Goal: Information Seeking & Learning: Learn about a topic

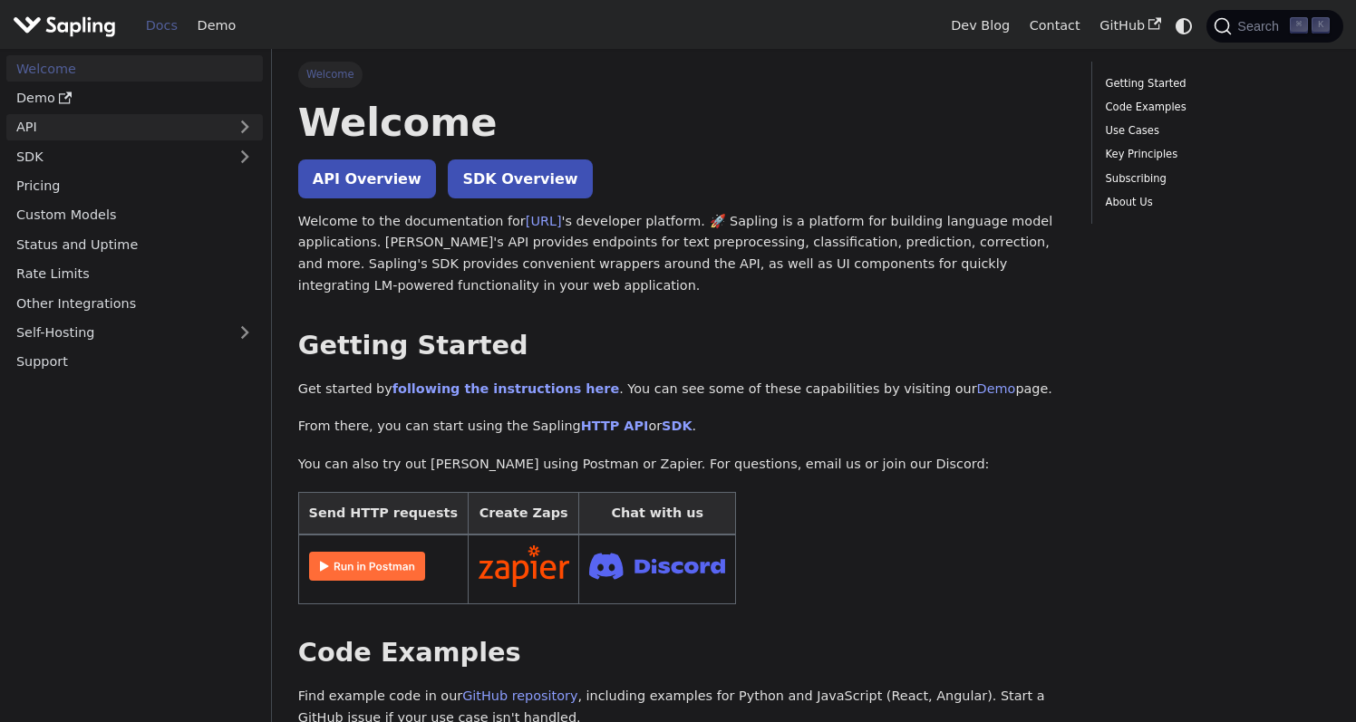
click at [155, 127] on link "API" at bounding box center [116, 127] width 220 height 26
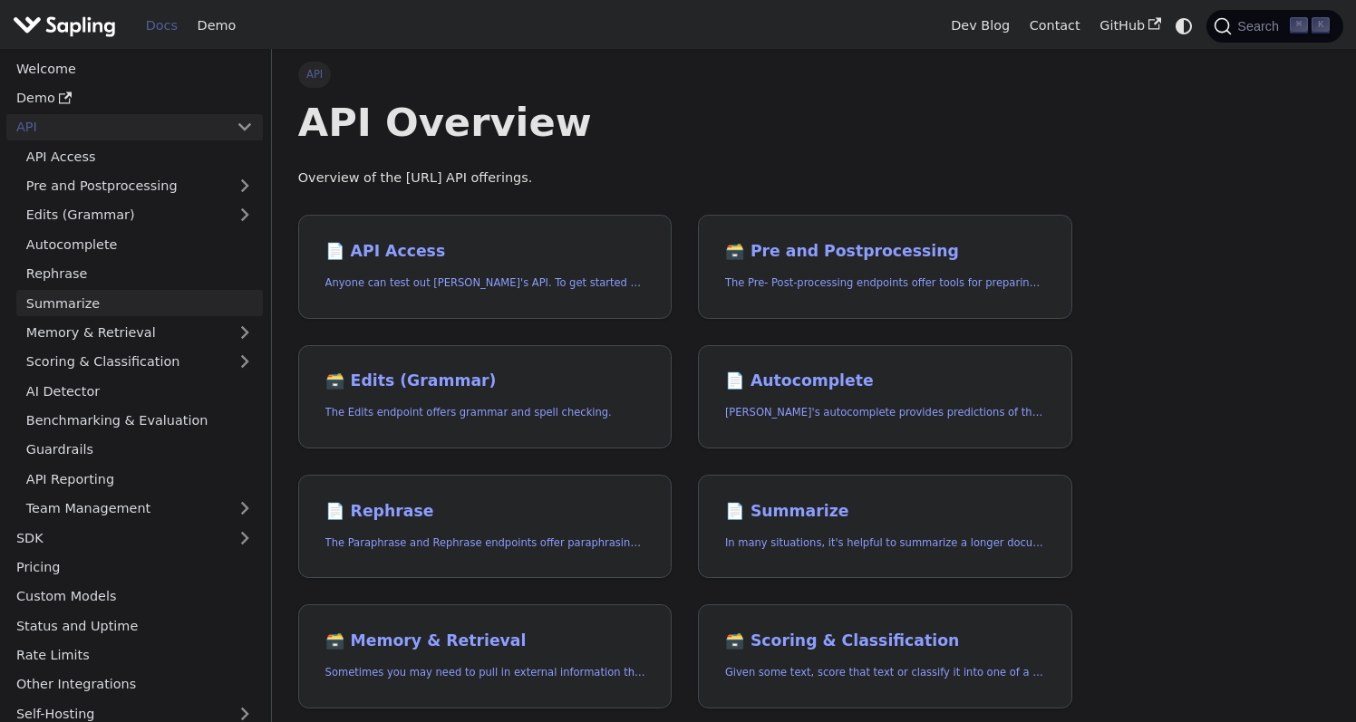
click at [101, 305] on link "Summarize" at bounding box center [139, 303] width 247 height 26
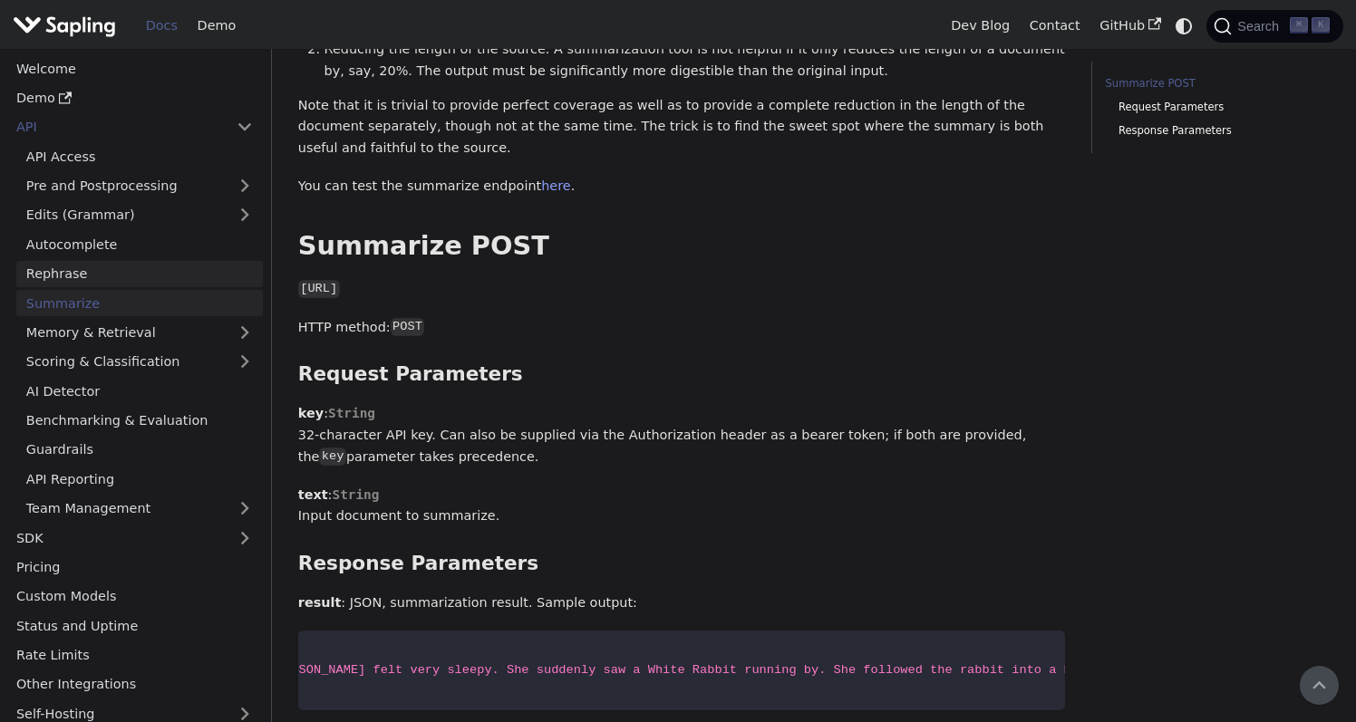
scroll to position [302, 0]
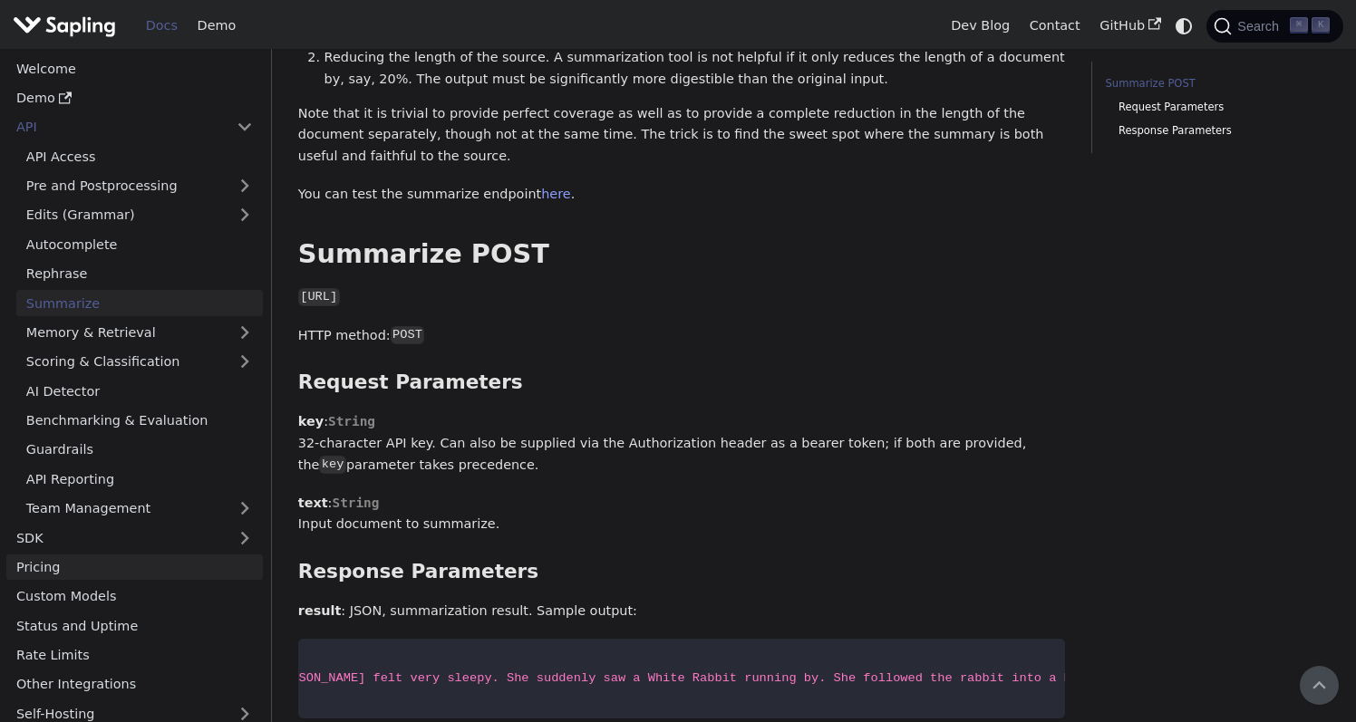
click at [112, 565] on link "Pricing" at bounding box center [134, 568] width 256 height 26
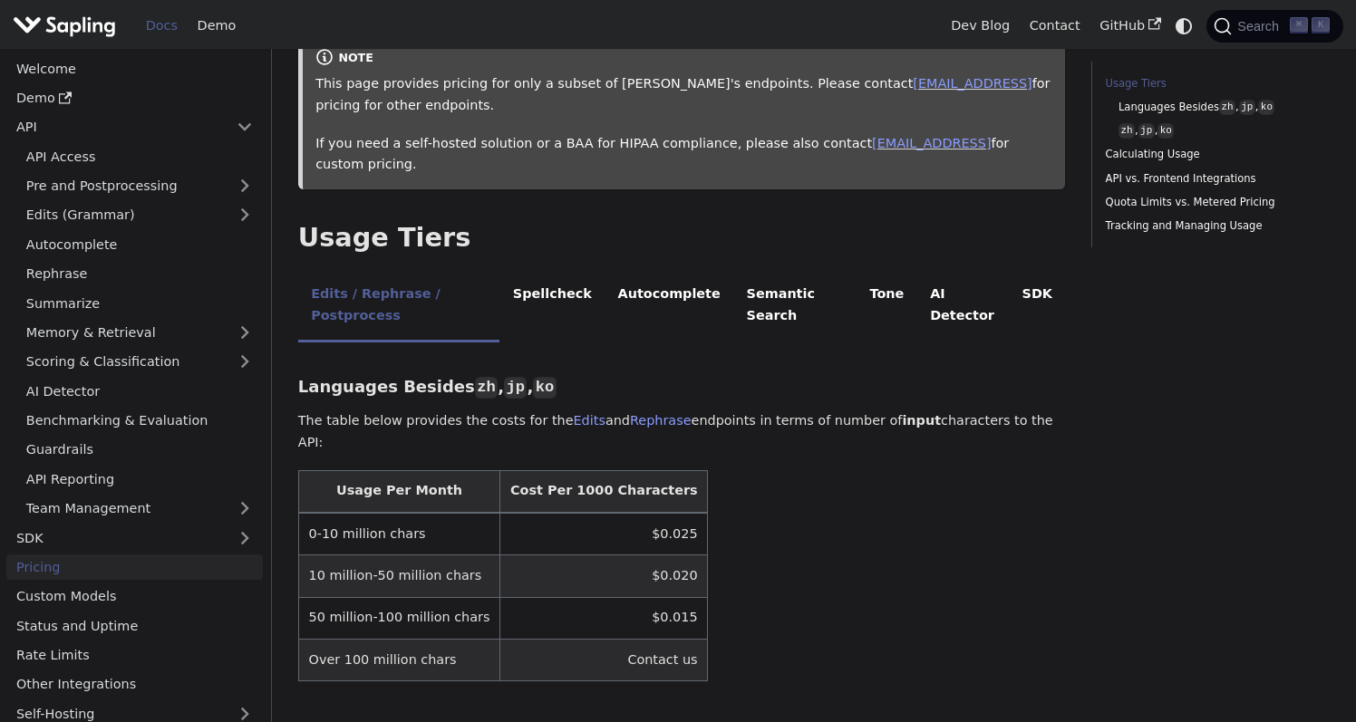
scroll to position [248, 0]
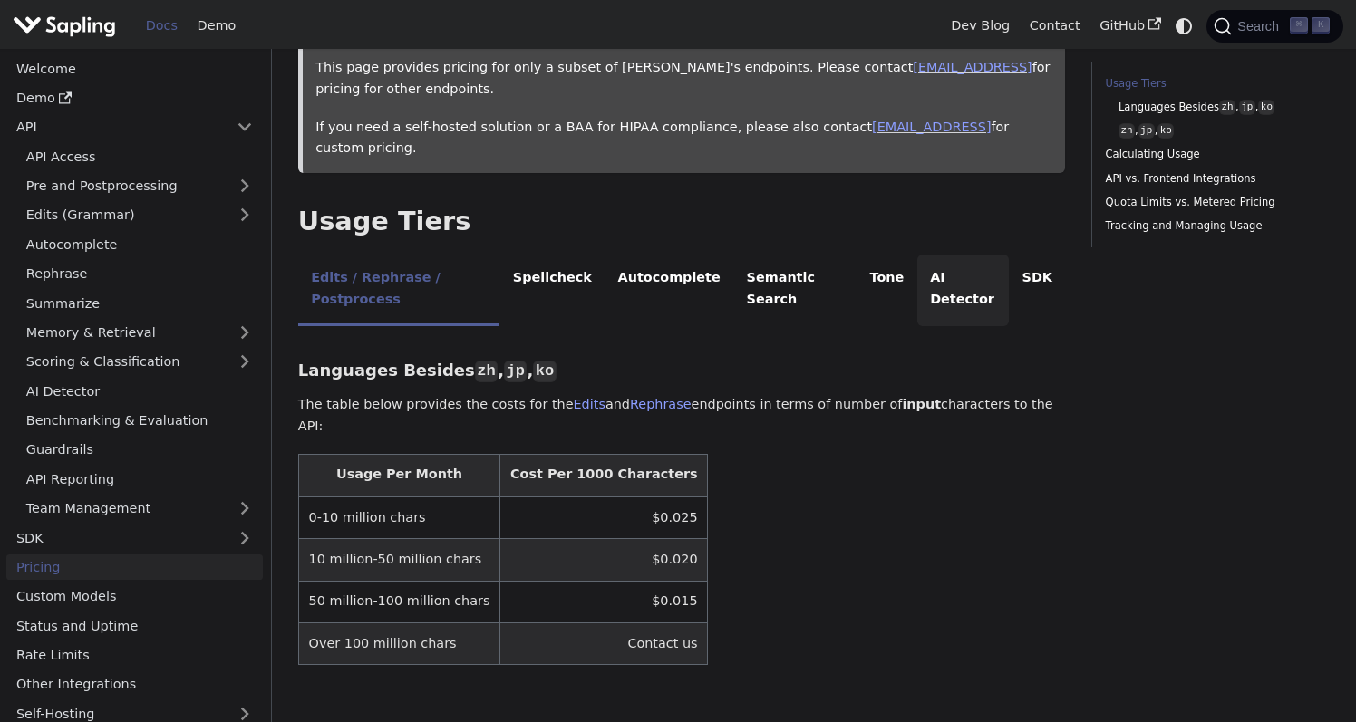
click at [953, 270] on li "AI Detector" at bounding box center [963, 291] width 92 height 72
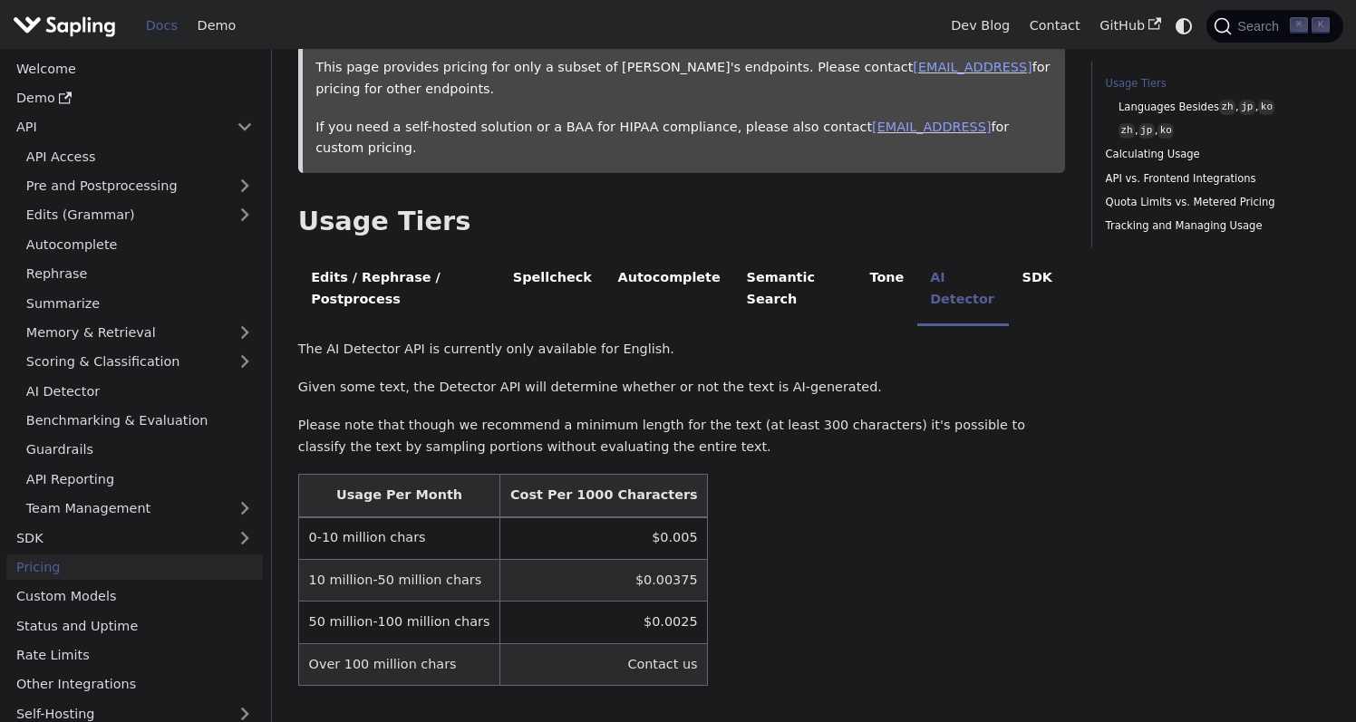
click at [635, 517] on td "$0.005" at bounding box center [604, 538] width 208 height 43
click at [618, 518] on td "$0.005" at bounding box center [604, 538] width 208 height 43
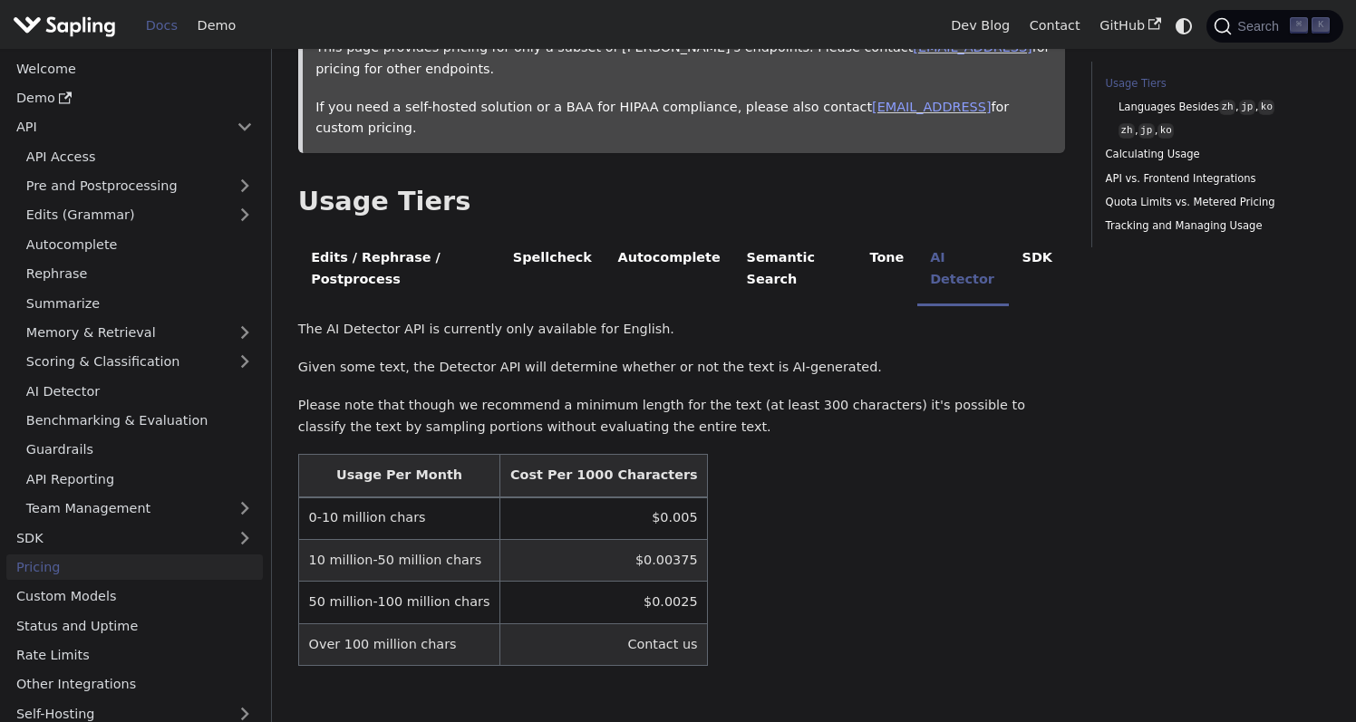
scroll to position [270, 0]
click at [879, 243] on li "Tone" at bounding box center [886, 269] width 61 height 72
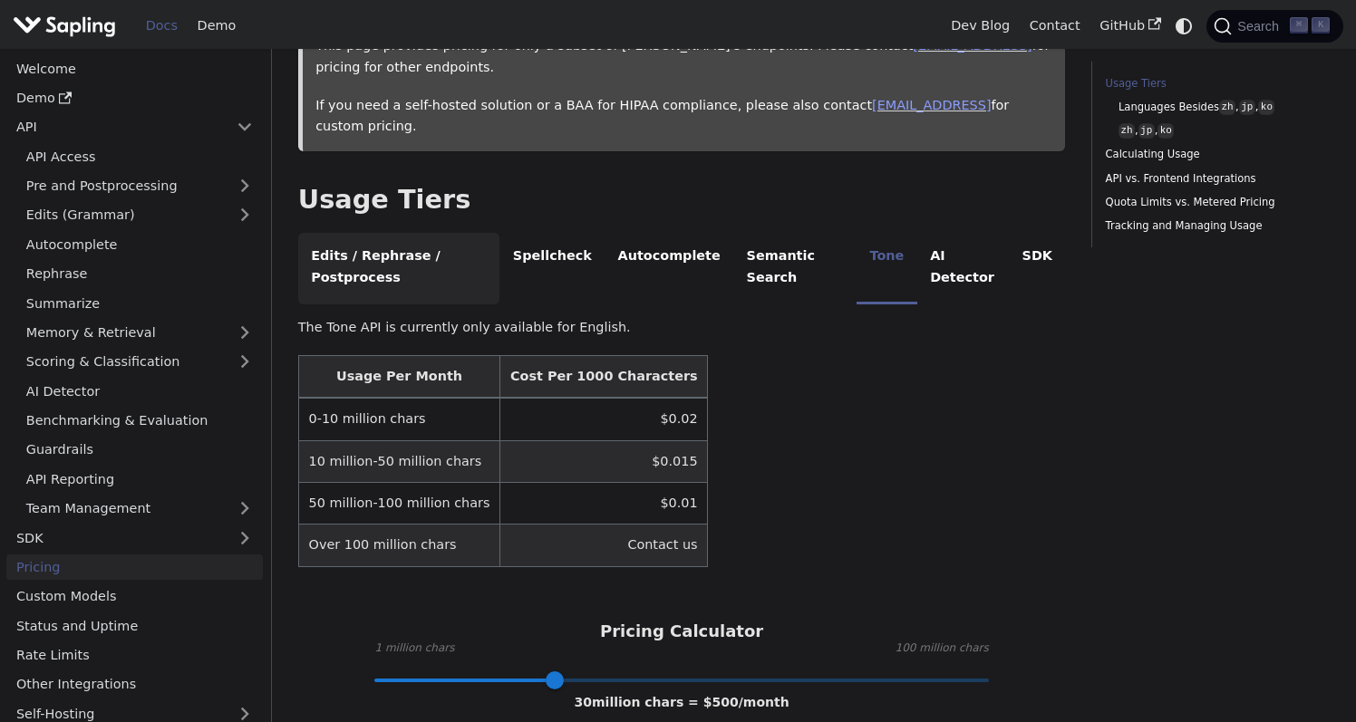
click at [392, 242] on li "Edits / Rephrase / Postprocess" at bounding box center [399, 269] width 202 height 72
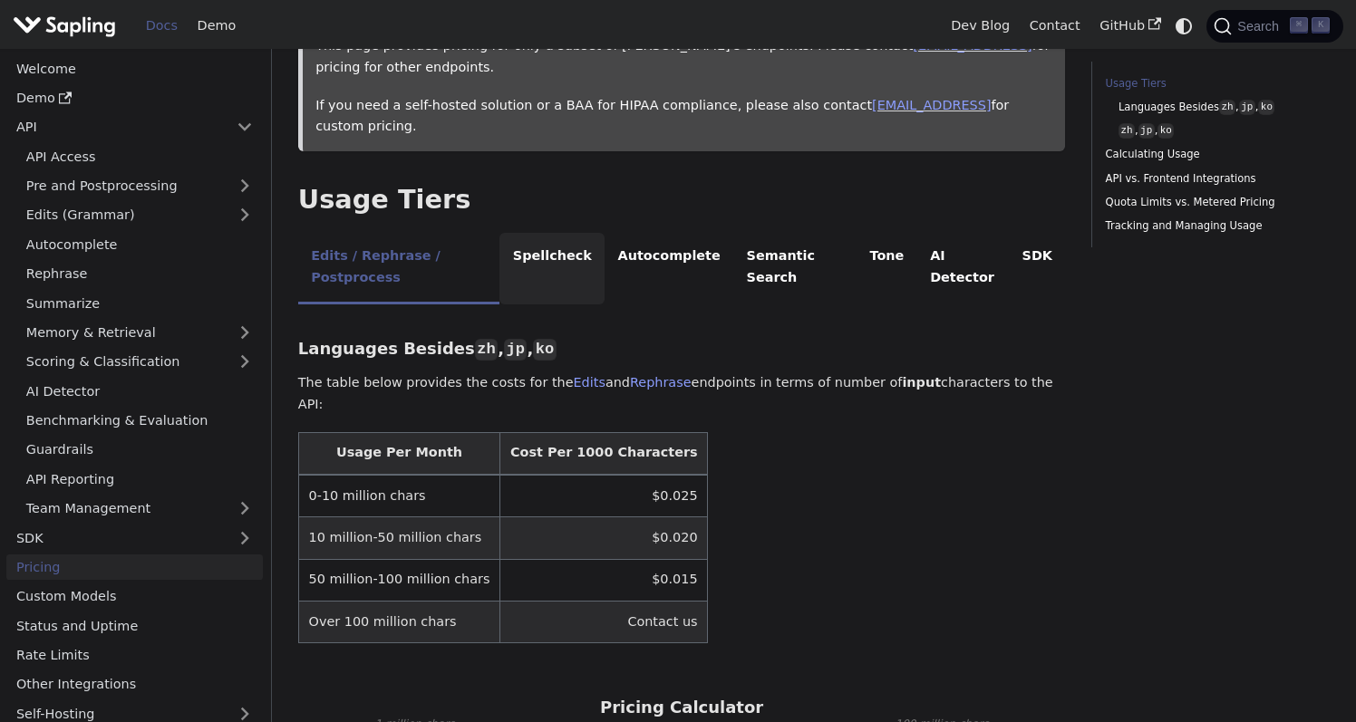
click at [537, 246] on li "Spellcheck" at bounding box center [551, 269] width 105 height 72
